Goal: Information Seeking & Learning: Learn about a topic

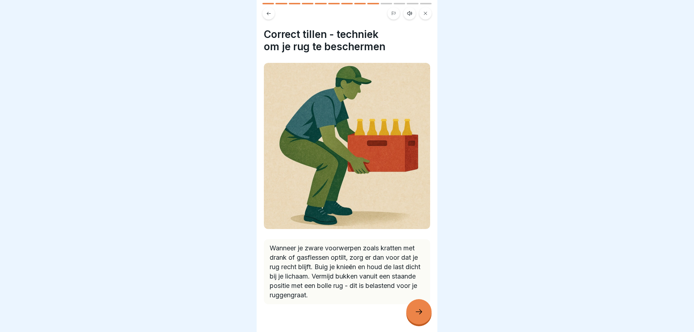
scroll to position [43, 0]
click at [418, 314] on icon at bounding box center [419, 312] width 9 height 9
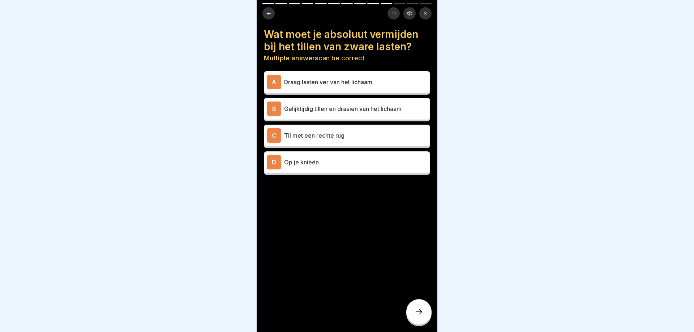
click at [335, 115] on div "B Gelijktijdig tillen en draaien van het lichaam" at bounding box center [347, 109] width 161 height 14
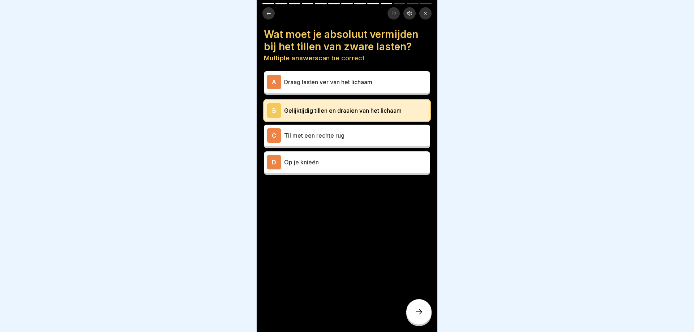
click at [342, 82] on p "Draag lasten ver van het lichaam" at bounding box center [355, 82] width 143 height 9
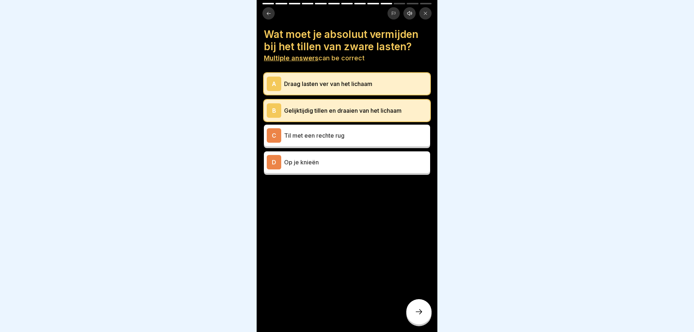
click at [425, 303] on div at bounding box center [419, 311] width 25 height 25
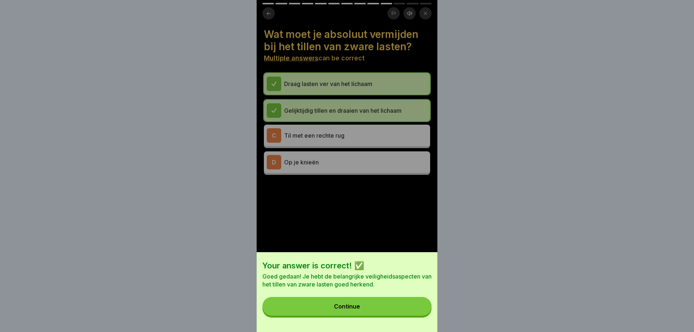
click at [409, 307] on button "Continue" at bounding box center [347, 306] width 169 height 19
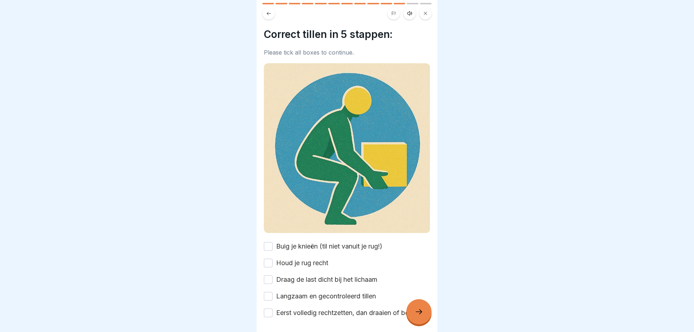
click at [269, 248] on button "Buig je knieën (til niet vanuit je rug!)" at bounding box center [268, 246] width 9 height 9
click at [278, 264] on label "Houd je rug recht" at bounding box center [302, 263] width 52 height 9
click at [273, 264] on button "Houd je rug recht" at bounding box center [268, 263] width 9 height 9
click at [271, 279] on button "Draag de last dicht bij het lichaam" at bounding box center [268, 280] width 9 height 9
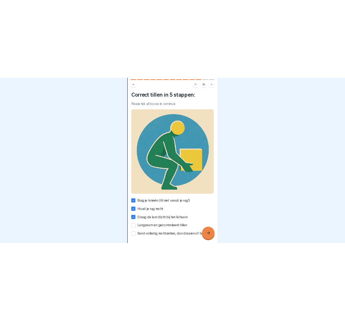
scroll to position [38, 0]
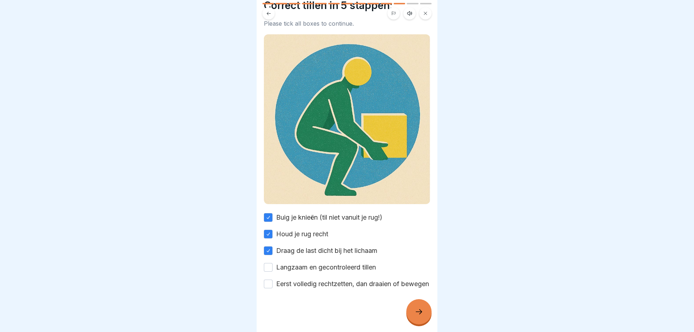
click at [269, 263] on button "Langzaam en gecontroleerd tillen" at bounding box center [268, 267] width 9 height 9
click at [269, 283] on button "Eerst volledig rechtzetten, dan draaien of bewegen" at bounding box center [268, 284] width 9 height 9
click at [425, 312] on div at bounding box center [419, 311] width 25 height 25
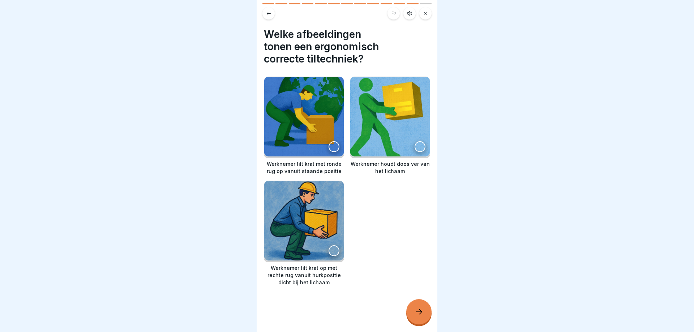
click at [330, 249] on div at bounding box center [334, 251] width 11 height 11
click at [416, 307] on div at bounding box center [419, 311] width 25 height 25
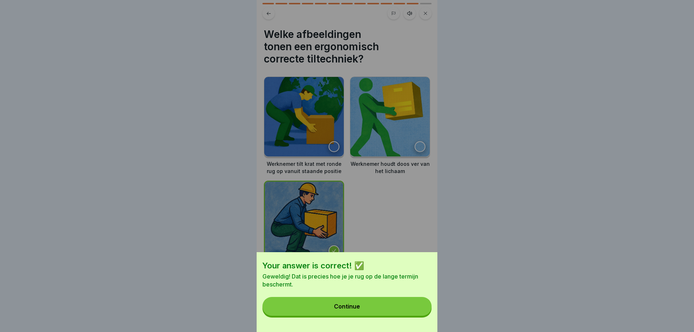
click at [381, 301] on button "Continue" at bounding box center [347, 306] width 169 height 19
